Goal: Communication & Community: Answer question/provide support

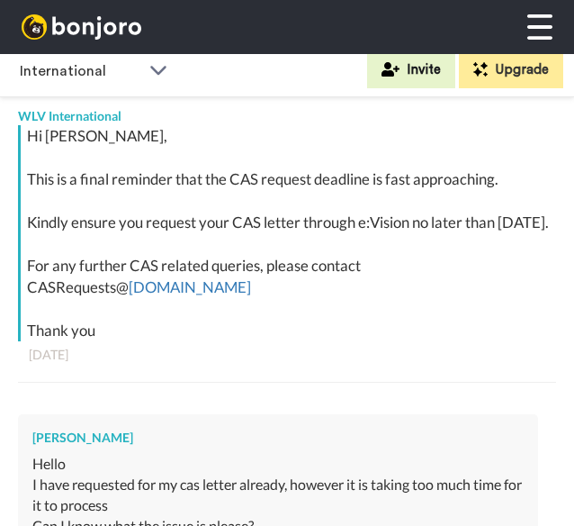
type textarea "x"
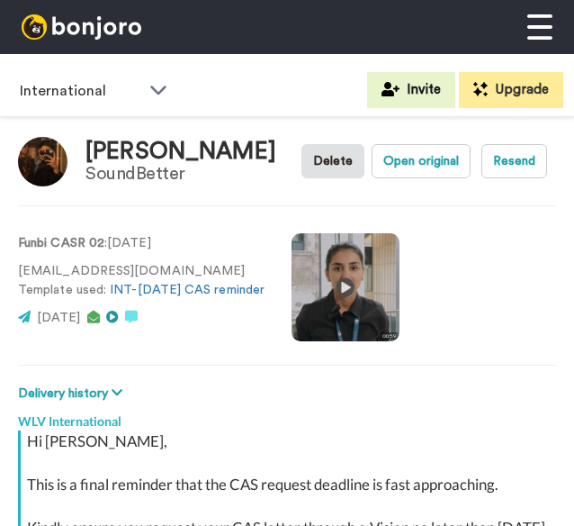
scroll to position [285, 0]
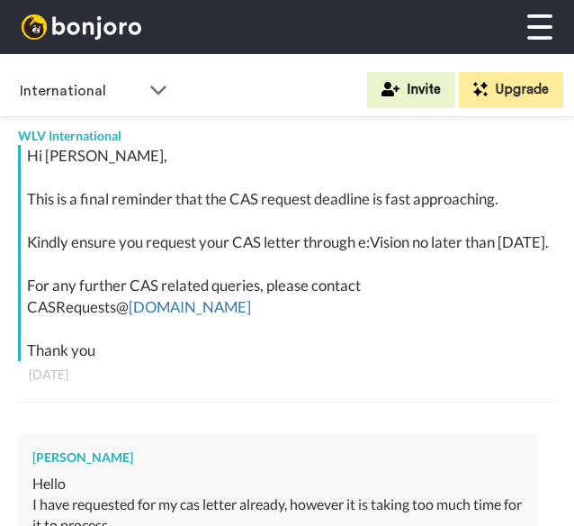
type textarea "x"
